Goal: Navigation & Orientation: Find specific page/section

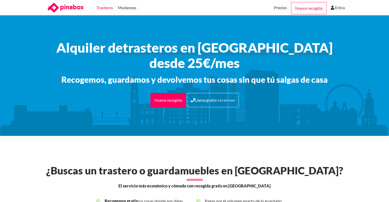
click at [102, 8] on link "Trasteros" at bounding box center [104, 7] width 17 height 15
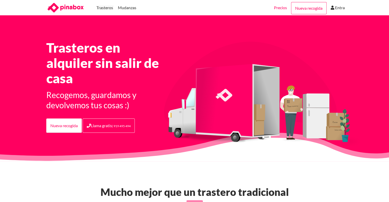
click at [281, 7] on link "Precios" at bounding box center [280, 7] width 13 height 15
